Goal: Information Seeking & Learning: Learn about a topic

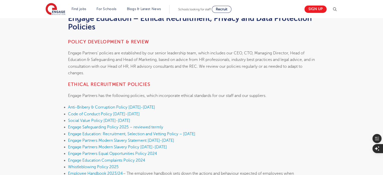
scroll to position [151, 0]
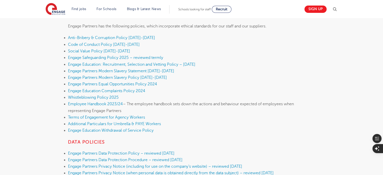
drag, startPoint x: 239, startPoint y: 101, endPoint x: 200, endPoint y: 101, distance: 39.3
click at [239, 101] on li "Employee Handbook 2023/24 – The employee handbook sets down the actions and beh…" at bounding box center [191, 107] width 247 height 13
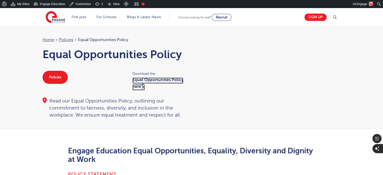
click at [138, 87] on link "Equal Opportunities Policy here" at bounding box center [158, 84] width 51 height 13
click at [229, 106] on div "Home > Policies > Equal Opportunities Policy Equal Opportunities Policy Policie…" at bounding box center [192, 78] width 308 height 82
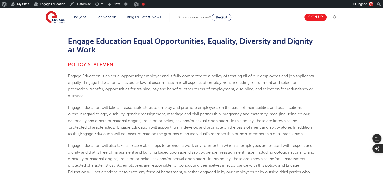
scroll to position [101, 0]
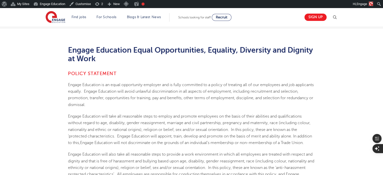
click at [174, 116] on span "Engage Education will take all reasonable steps to employ and promote employees…" at bounding box center [190, 129] width 244 height 31
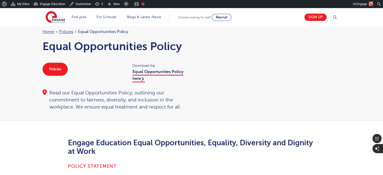
scroll to position [0, 0]
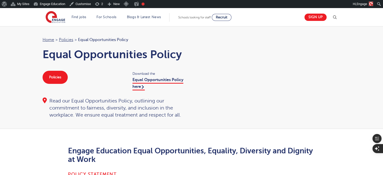
click at [244, 100] on div "Home > Policies > Equal Opportunities Policy Equal Opportunities Policy Policie…" at bounding box center [192, 78] width 308 height 82
click at [241, 115] on div "Home > Policies > Equal Opportunities Policy Equal Opportunities Policy Policie…" at bounding box center [192, 78] width 308 height 82
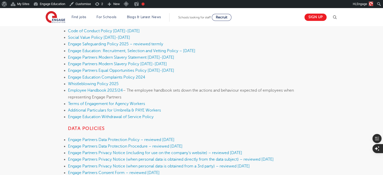
scroll to position [126, 0]
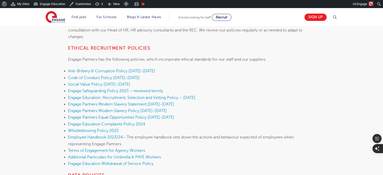
click at [208, 77] on li "Code of Conduct Policy 2025-2026" at bounding box center [191, 78] width 247 height 7
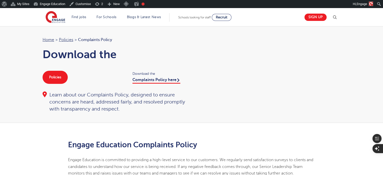
click at [153, 115] on div "Home > Policies > Complaints Policy Download the Policies Download the Complain…" at bounding box center [191, 74] width 383 height 97
drag, startPoint x: 218, startPoint y: 48, endPoint x: 213, endPoint y: 9, distance: 40.0
click at [218, 45] on div "Home > Policies > Complaints Policy Complaints Policy Policies Download the Com…" at bounding box center [192, 75] width 308 height 76
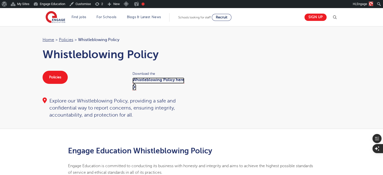
click at [165, 78] on link "Whistleblowing Policy here" at bounding box center [159, 84] width 52 height 13
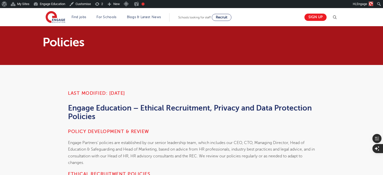
scroll to position [151, 0]
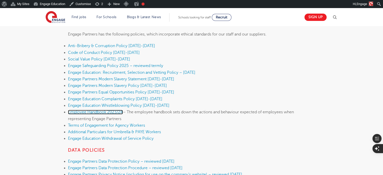
click at [112, 112] on link "Employee Handbook 2023/24" at bounding box center [95, 112] width 55 height 5
click at [104, 113] on link "Employee Handbook 2023/24" at bounding box center [95, 112] width 55 height 5
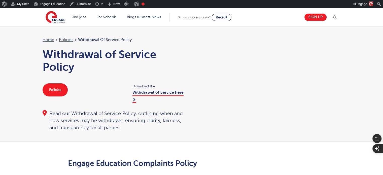
scroll to position [50, 0]
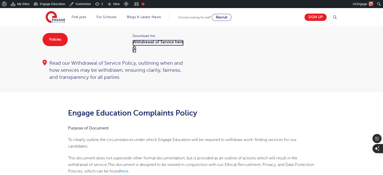
click at [162, 41] on link "Withdrawal of Service here" at bounding box center [158, 46] width 51 height 13
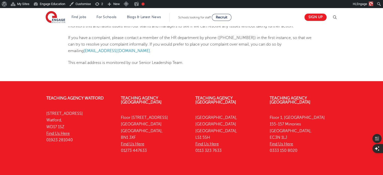
scroll to position [465, 0]
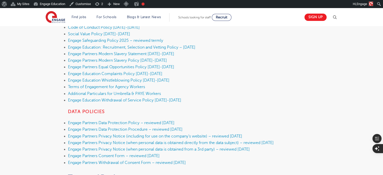
scroll to position [151, 0]
